Goal: Check status: Check status

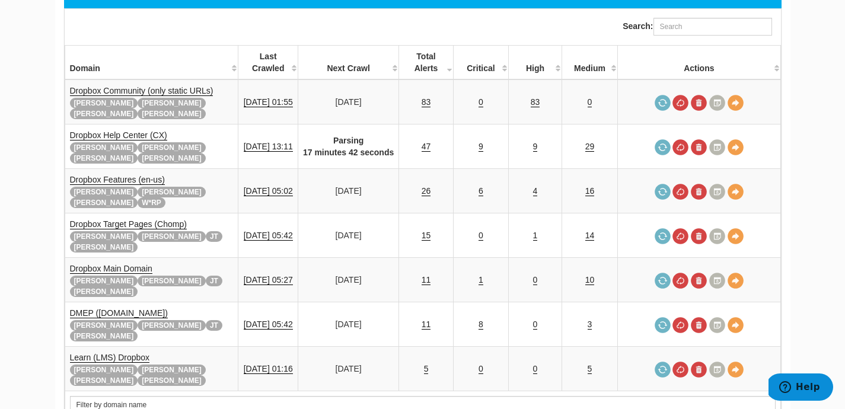
scroll to position [185, 0]
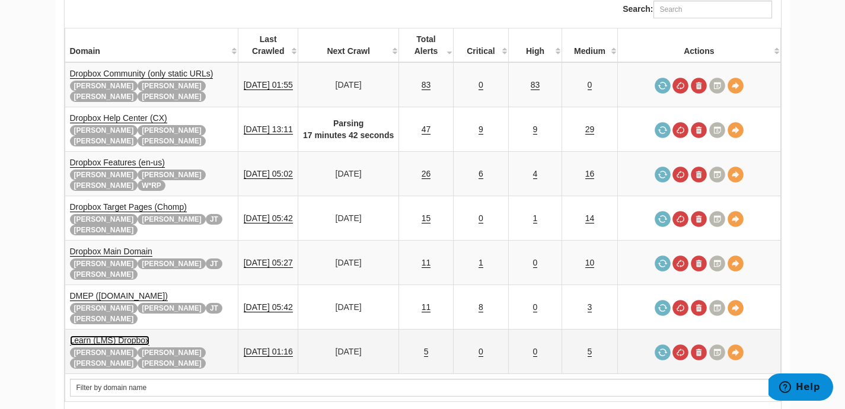
click at [133, 335] on link "Learn (LMS) Dropbox" at bounding box center [110, 340] width 80 height 10
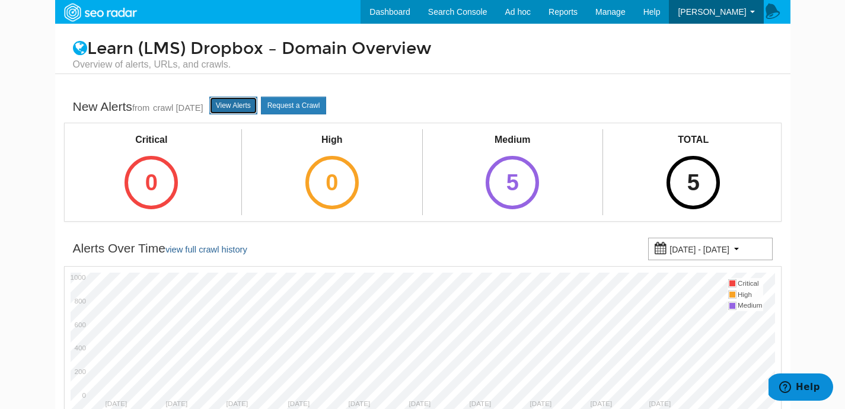
click at [257, 111] on link "View Alerts" at bounding box center [233, 106] width 48 height 18
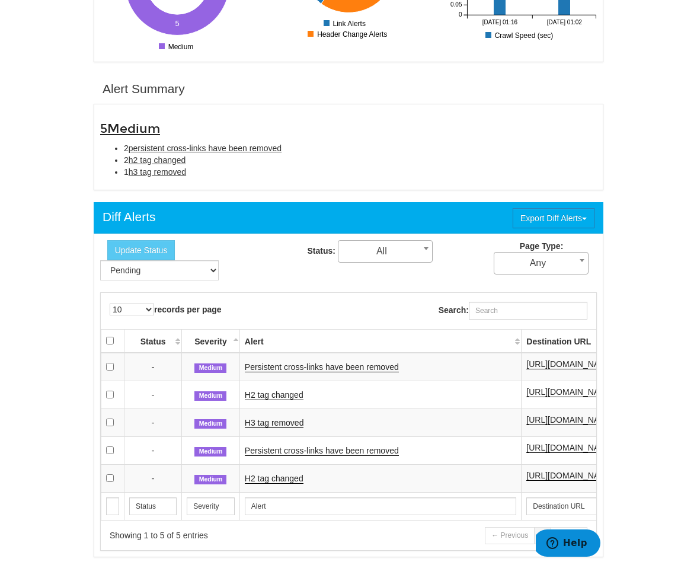
scroll to position [341, 0]
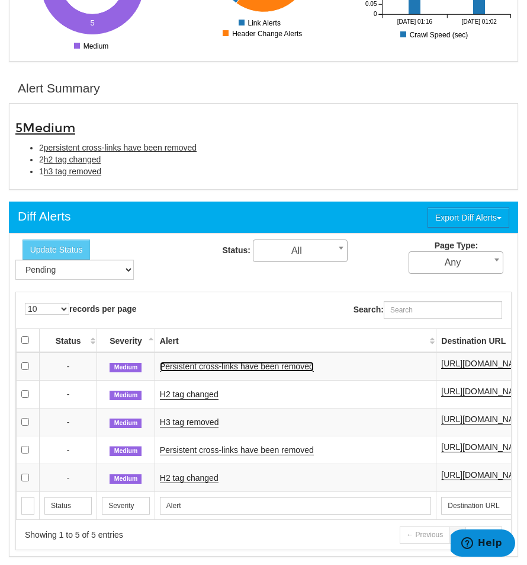
click at [204, 362] on link "Persistent cross-links have been removed" at bounding box center [237, 367] width 154 height 10
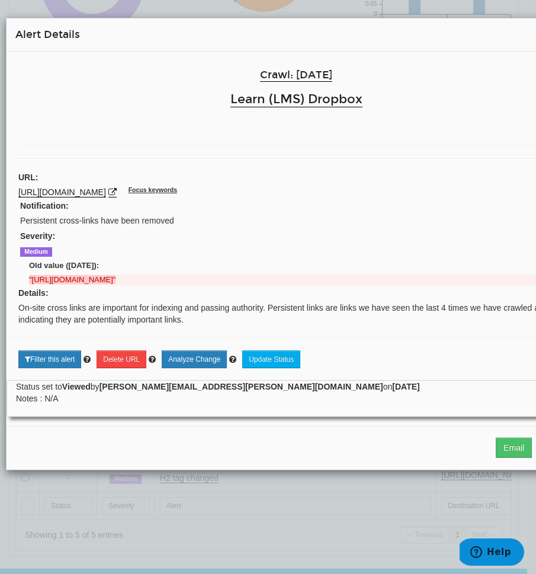
click at [503, 43] on div "× Alert Details" at bounding box center [297, 34] width 580 height 33
click at [331, 14] on div "× Alert Details Crawl: 08/12/2025 Learn (LMS) Dropbox URL: https://learn.dropbo…" at bounding box center [296, 244] width 593 height 488
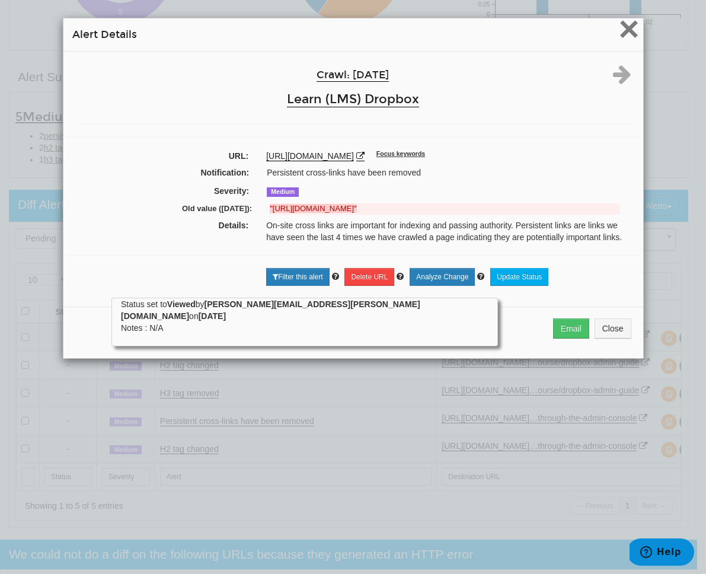
click at [632, 34] on span "×" at bounding box center [628, 29] width 21 height 40
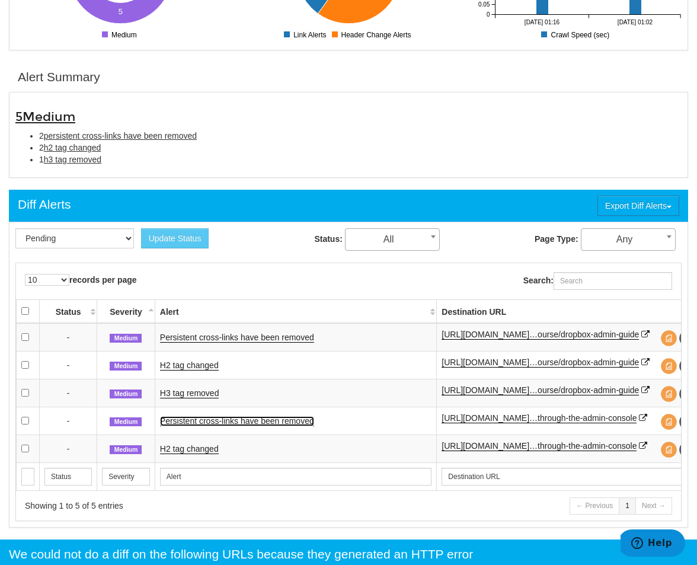
click at [180, 408] on link "Persistent cross-links have been removed" at bounding box center [237, 421] width 154 height 10
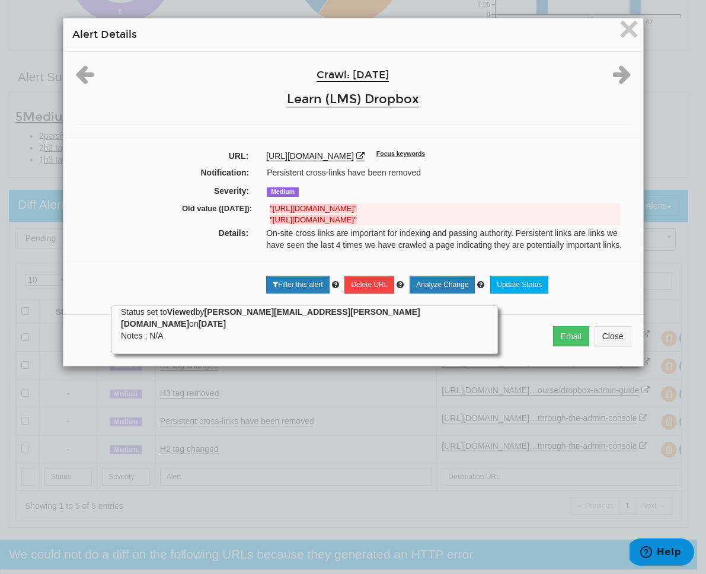
drag, startPoint x: 332, startPoint y: 168, endPoint x: 526, endPoint y: 152, distance: 194.5
click at [526, 152] on div "https://learn.dropbox.com/self-guided-learning/business-admin-course/what-can-i…" at bounding box center [448, 156] width 364 height 12
copy link "/what-can-i-do-through-the-admin-console"
click at [620, 37] on span "×" at bounding box center [628, 29] width 21 height 40
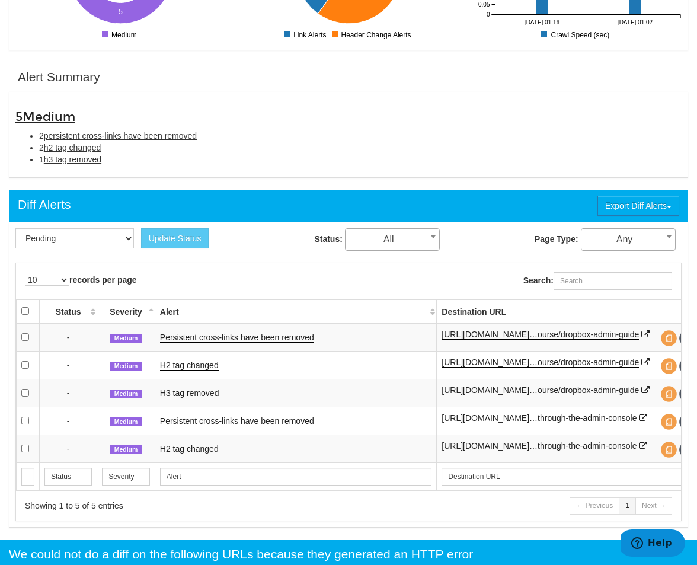
scroll to position [0, 0]
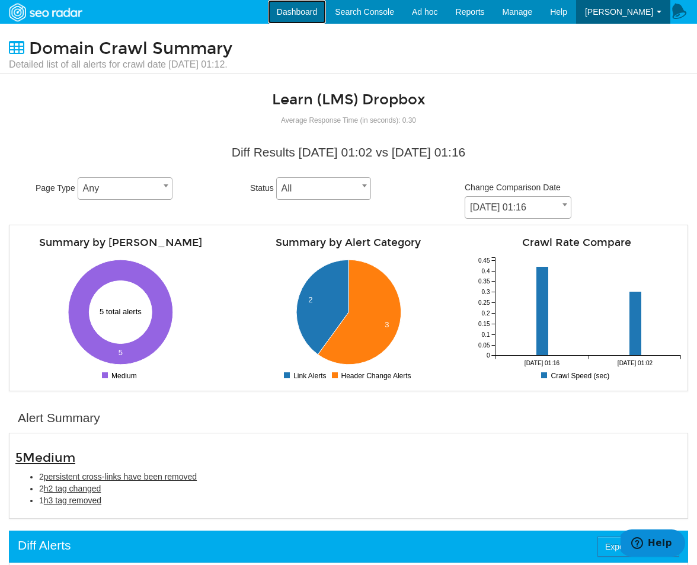
click at [322, 18] on link "Dashboard" at bounding box center [297, 12] width 59 height 24
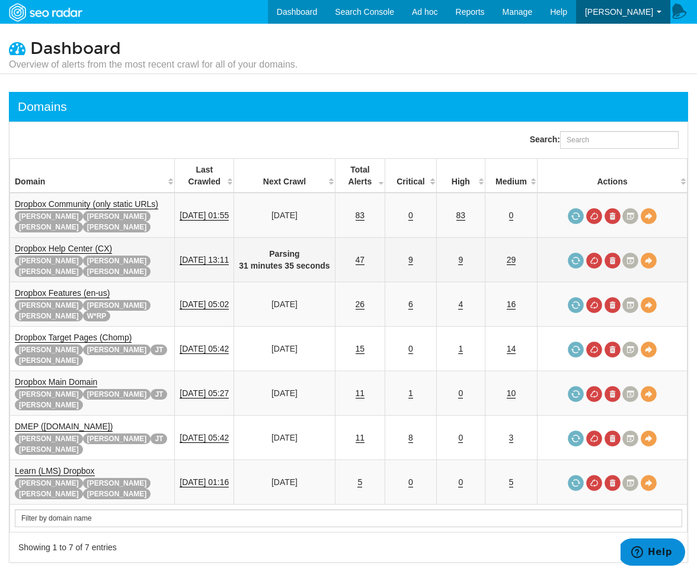
click at [98, 243] on td "Dropbox Help Center (CX) Adam Dave Felicity Ryan" at bounding box center [92, 260] width 165 height 44
click at [98, 244] on link "Dropbox Help Center (CX)" at bounding box center [63, 249] width 97 height 10
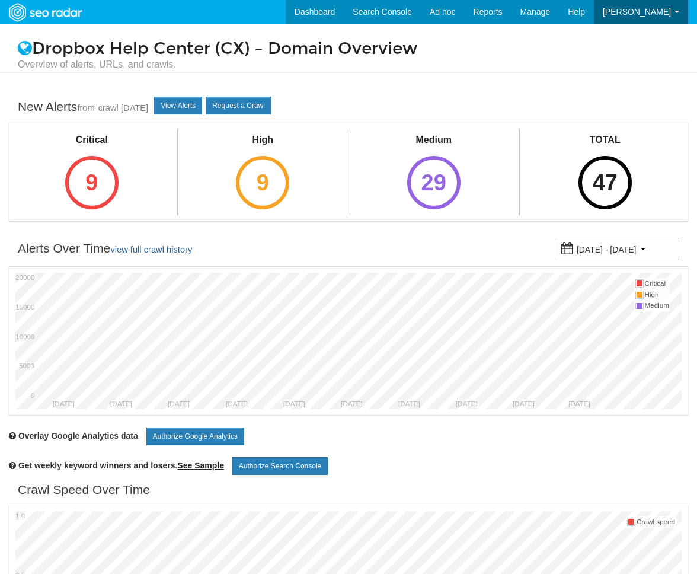
scroll to position [47, 0]
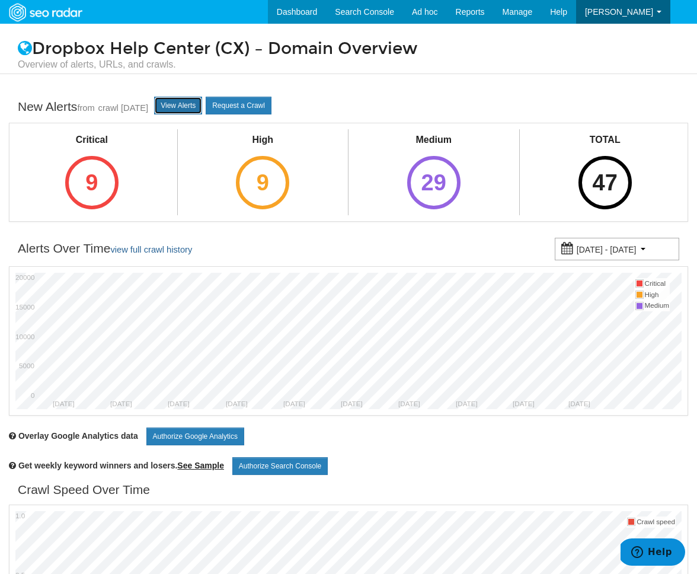
click at [202, 114] on link "View Alerts" at bounding box center [178, 106] width 48 height 18
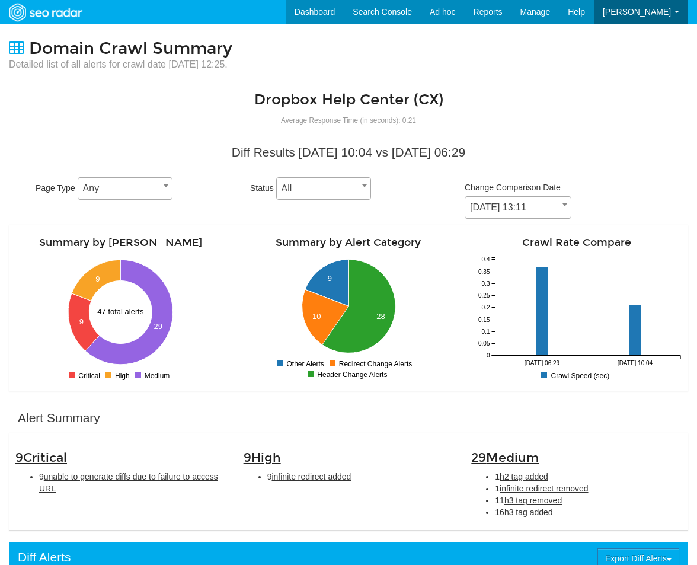
scroll to position [47, 0]
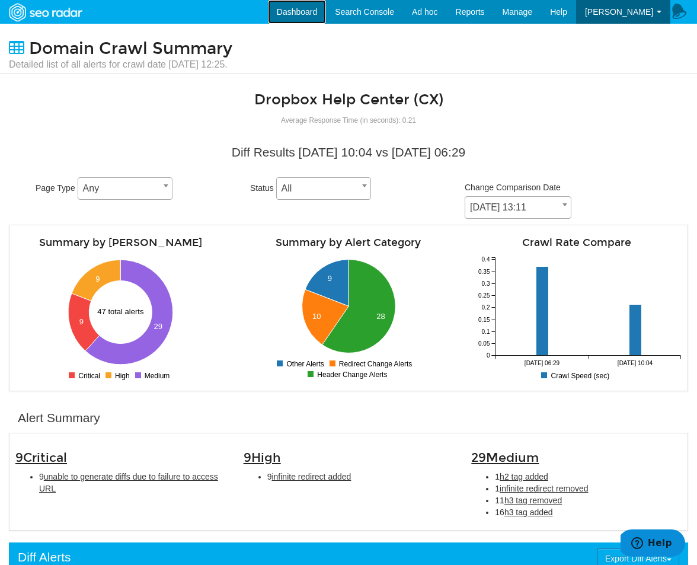
click at [324, 15] on link "Dashboard" at bounding box center [297, 12] width 59 height 24
